Goal: Task Accomplishment & Management: Use online tool/utility

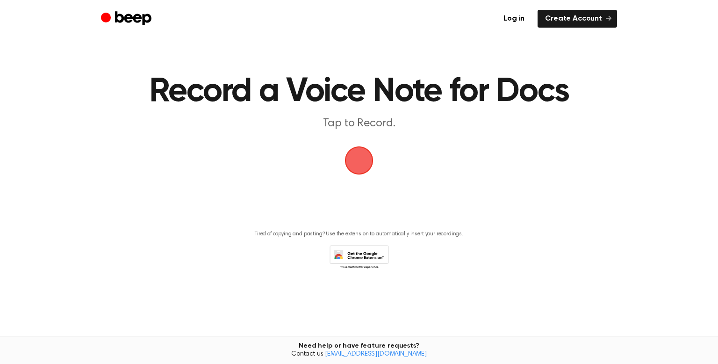
click at [589, 157] on main "Record a Voice Note for Docs Tap to Record. Tired of copying and pasting? Use t…" at bounding box center [359, 159] width 718 height 319
click at [356, 156] on span "button" at bounding box center [359, 160] width 29 height 29
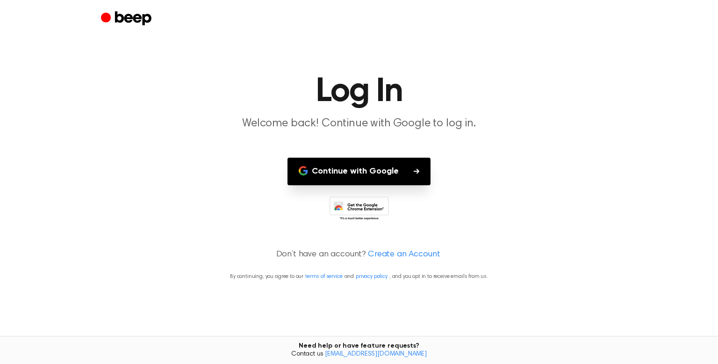
click at [357, 159] on button "Continue with Google" at bounding box center [359, 172] width 143 height 28
